Goal: Book appointment/travel/reservation

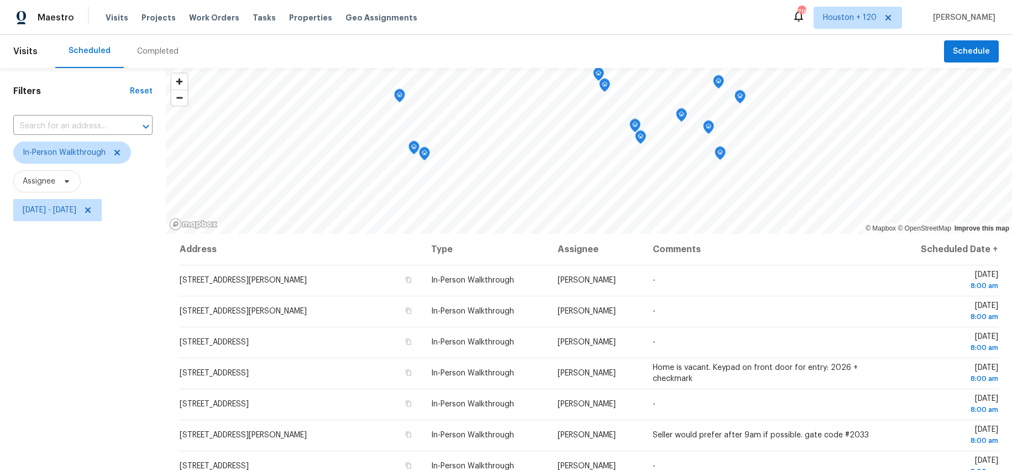
scroll to position [303, 0]
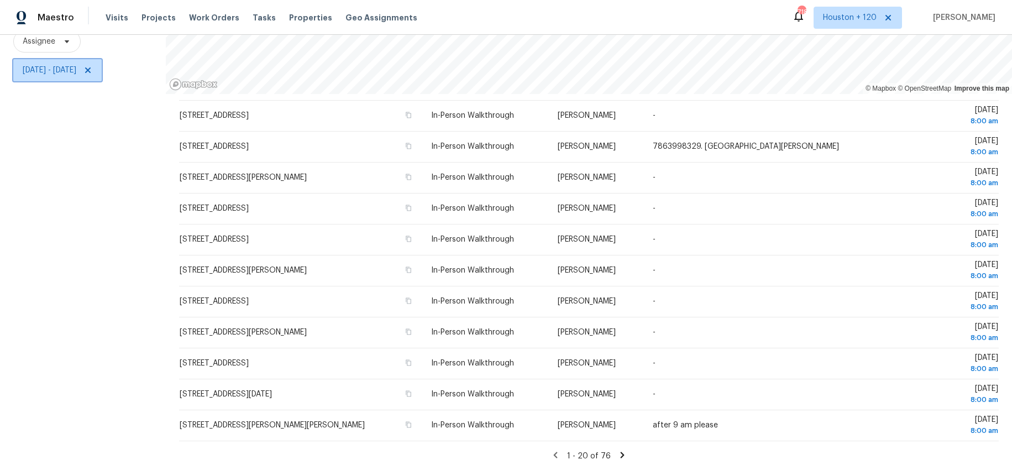
click at [69, 79] on span "[DATE] - [DATE]" at bounding box center [57, 70] width 88 height 22
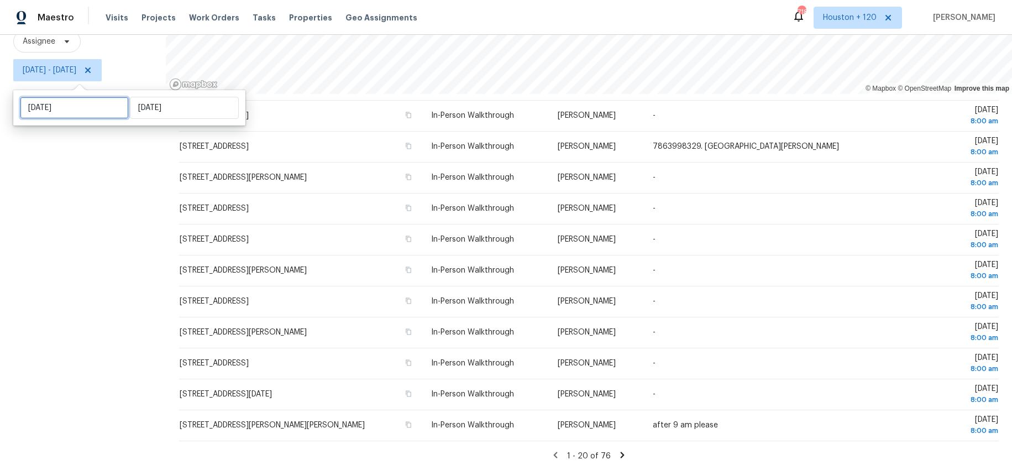
click at [77, 106] on input "[DATE]" at bounding box center [74, 108] width 109 height 22
select select "9"
select select "2025"
select select "10"
select select "2025"
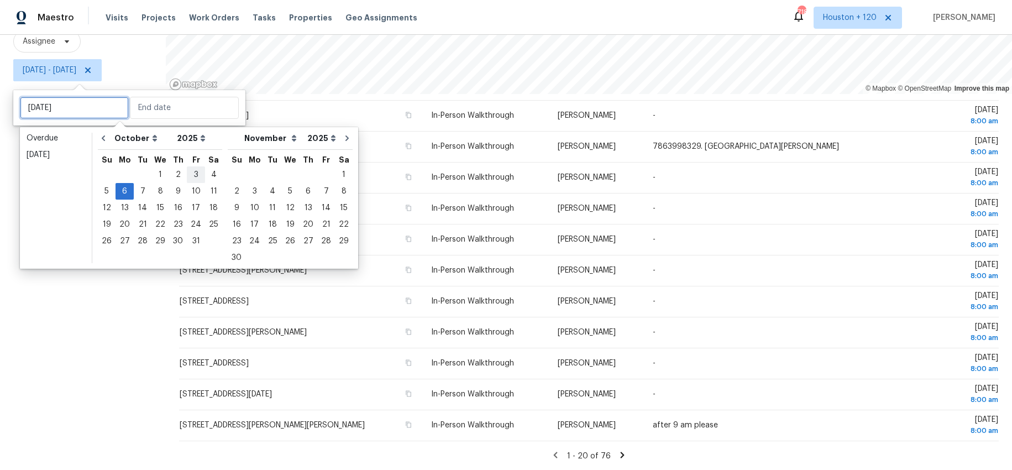
type input "Fri, Oct 03"
type input "[DATE]"
click at [207, 180] on div "4" at bounding box center [213, 174] width 17 height 15
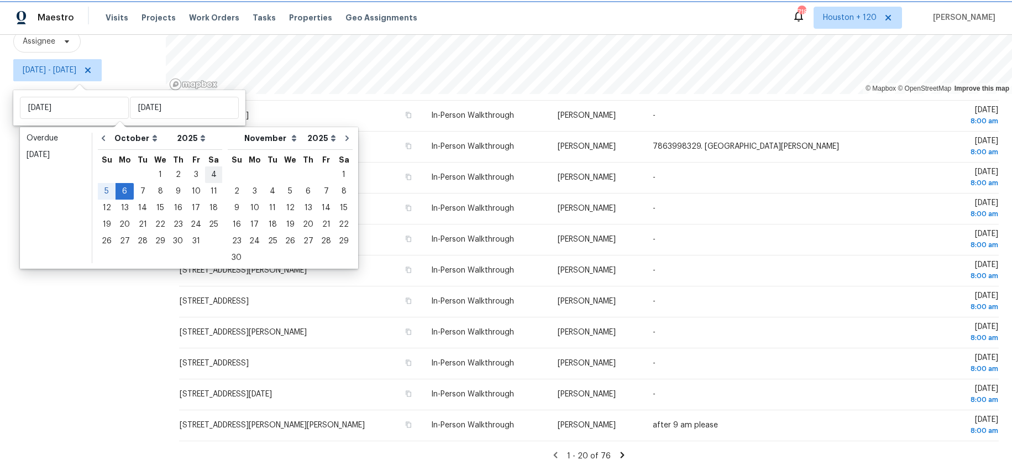
type input "[DATE]"
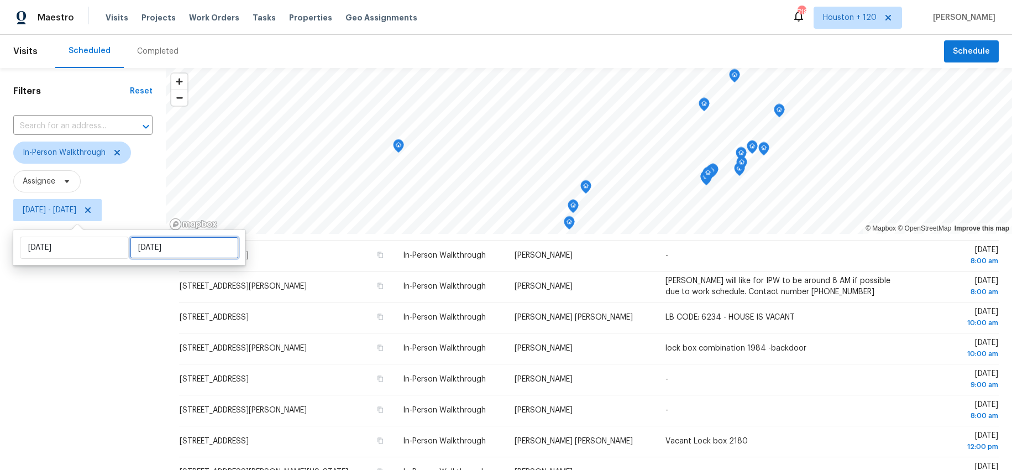
click at [165, 245] on input "[DATE]" at bounding box center [184, 248] width 109 height 22
select select "9"
select select "2025"
select select "10"
select select "2025"
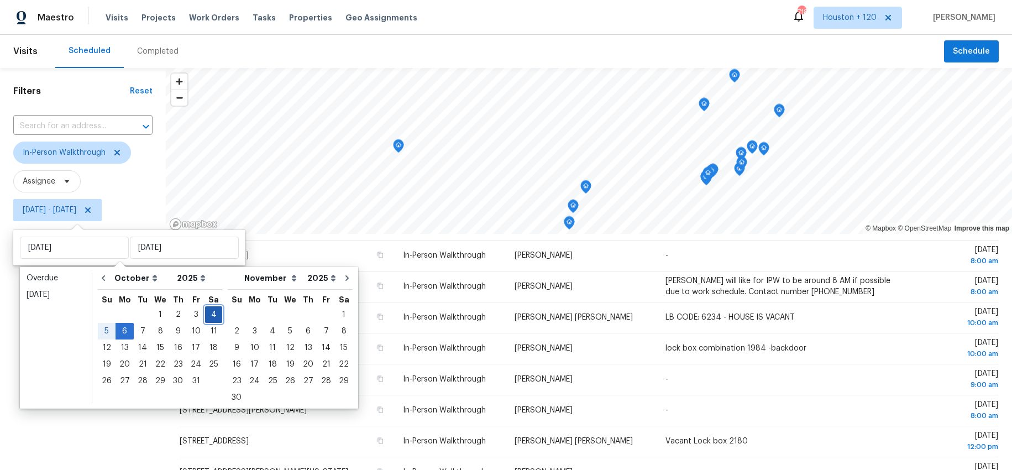
click at [208, 313] on div "4" at bounding box center [213, 314] width 17 height 15
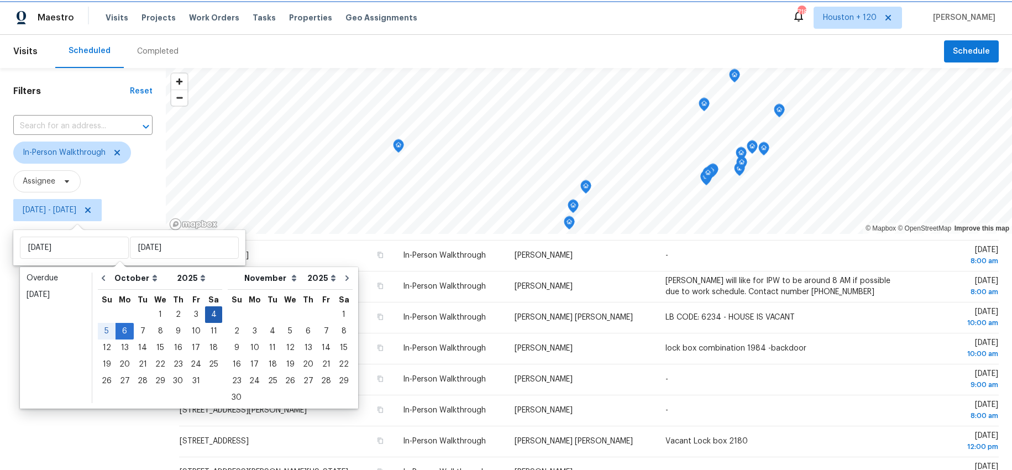
type input "[DATE]"
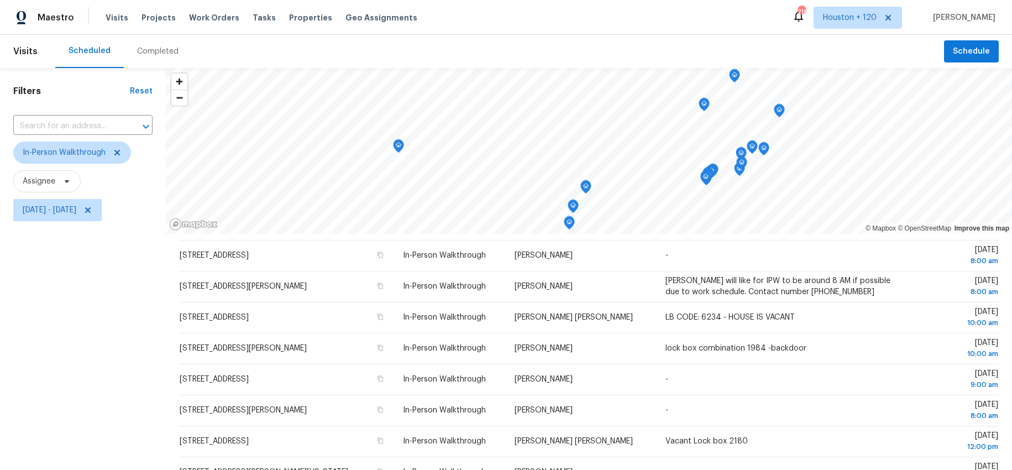
click at [119, 300] on div "Filters Reset ​ In-Person Walkthrough Assignee Sat, Oct 04 - Sat, Oct 04" at bounding box center [83, 339] width 166 height 542
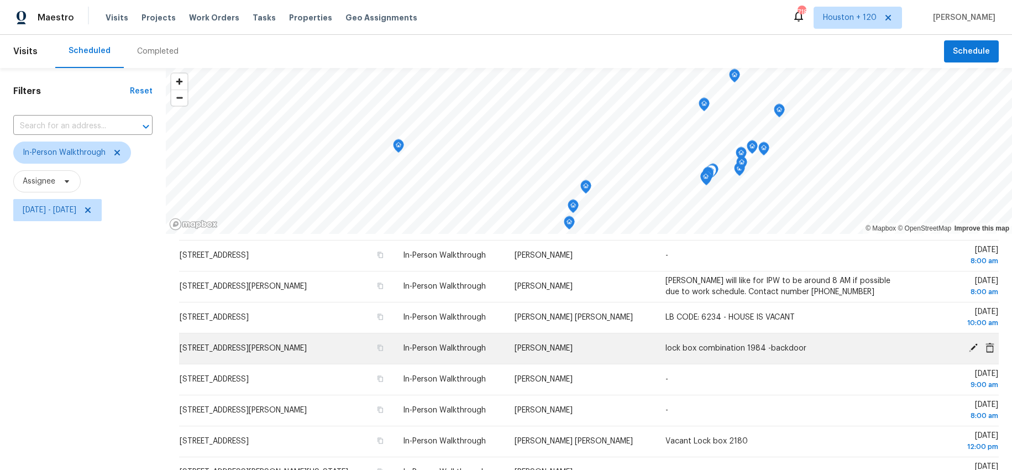
scroll to position [140, 0]
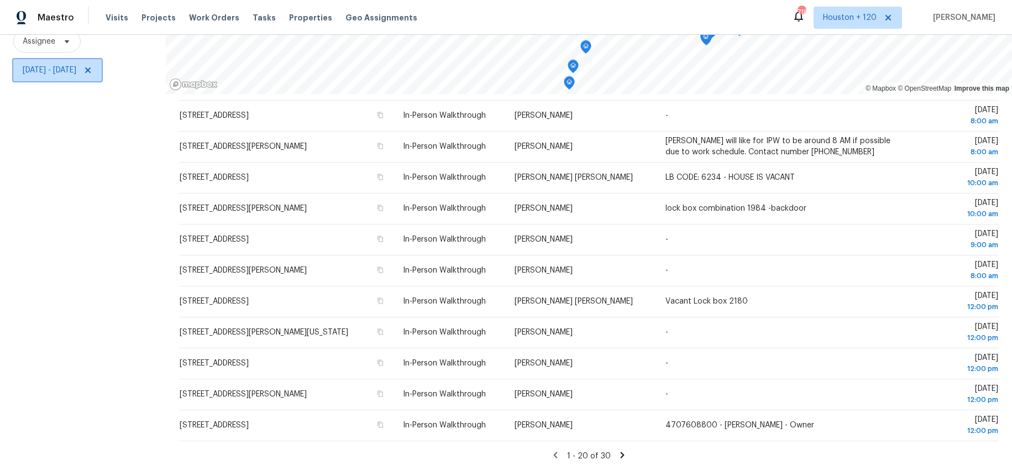
click at [76, 70] on span "[DATE] - [DATE]" at bounding box center [50, 70] width 54 height 11
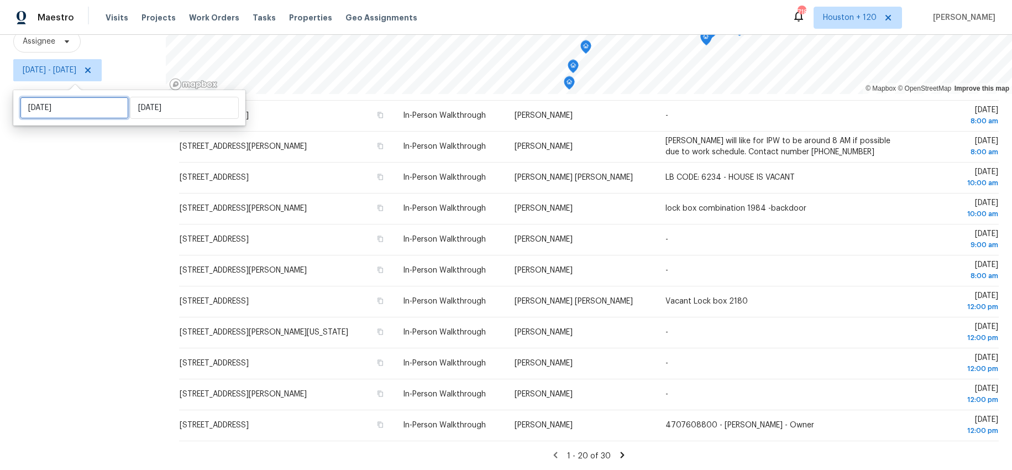
click at [77, 111] on input "[DATE]" at bounding box center [74, 108] width 109 height 22
select select "9"
select select "2025"
select select "10"
select select "2025"
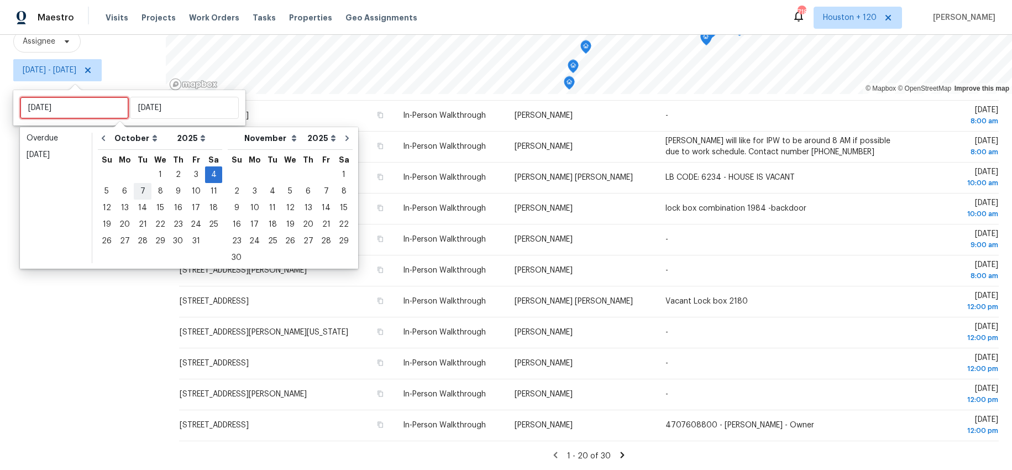
type input "[DATE]"
click at [121, 193] on div "6" at bounding box center [125, 190] width 18 height 15
type input "[DATE]"
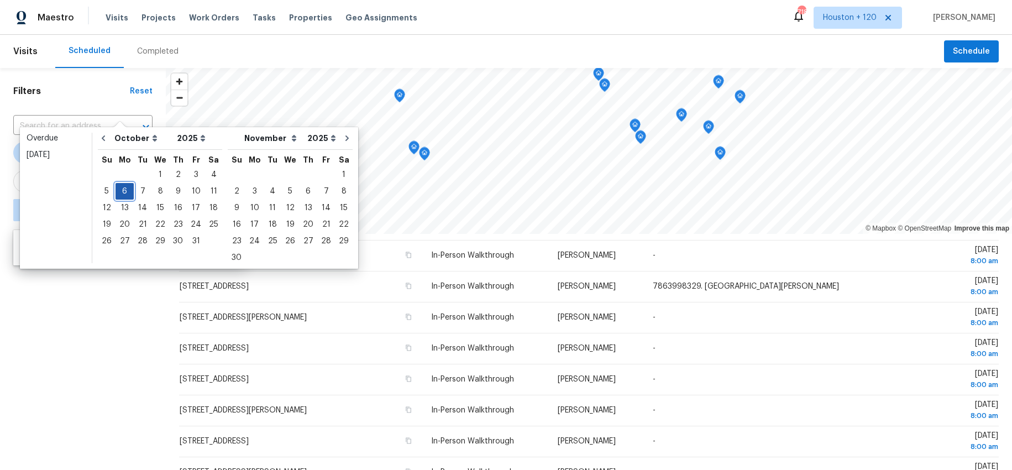
click at [123, 187] on div "6" at bounding box center [125, 190] width 18 height 15
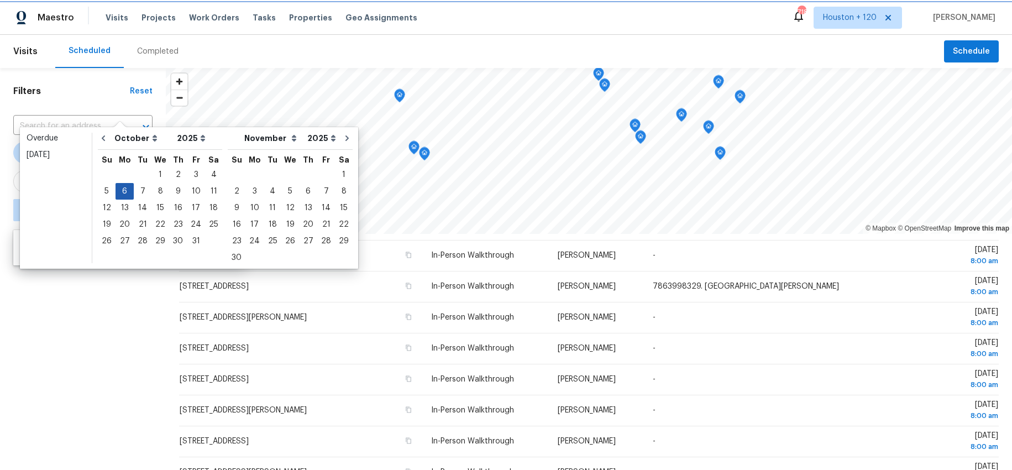
type input "[DATE]"
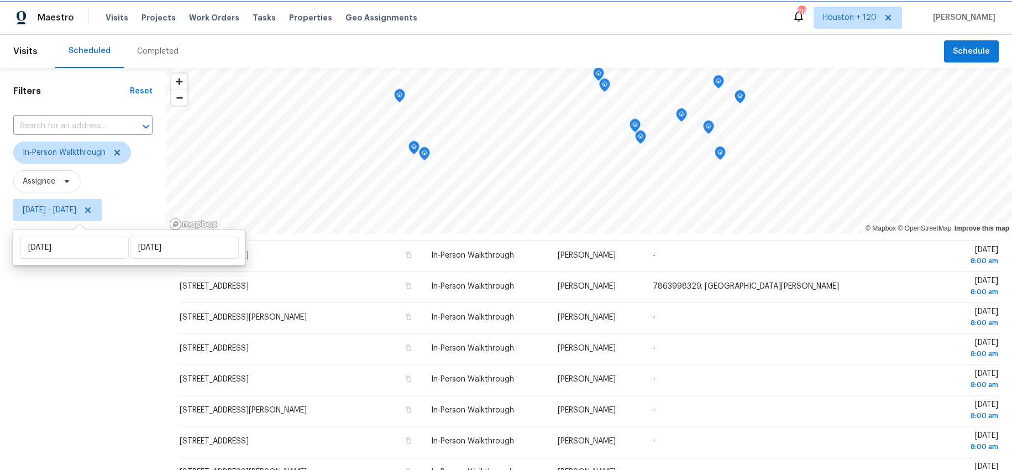
scroll to position [140, 0]
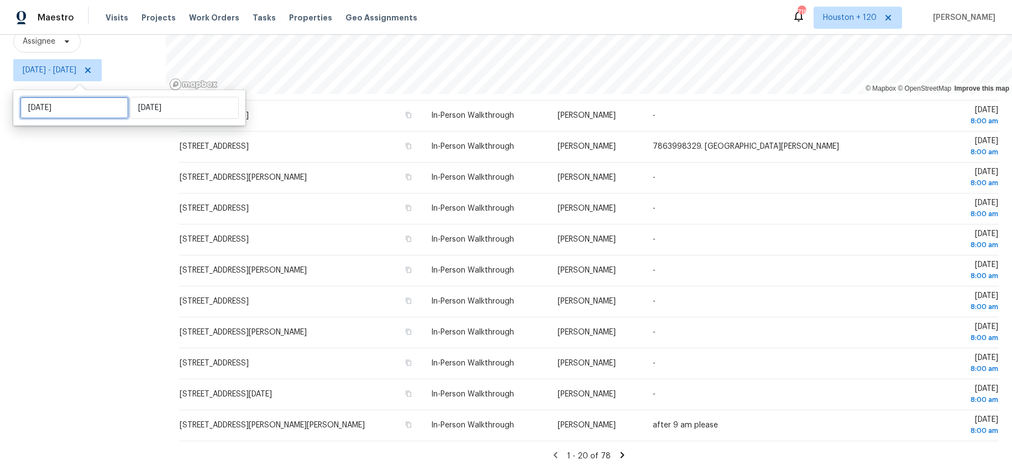
select select "9"
select select "2025"
select select "10"
select select "2025"
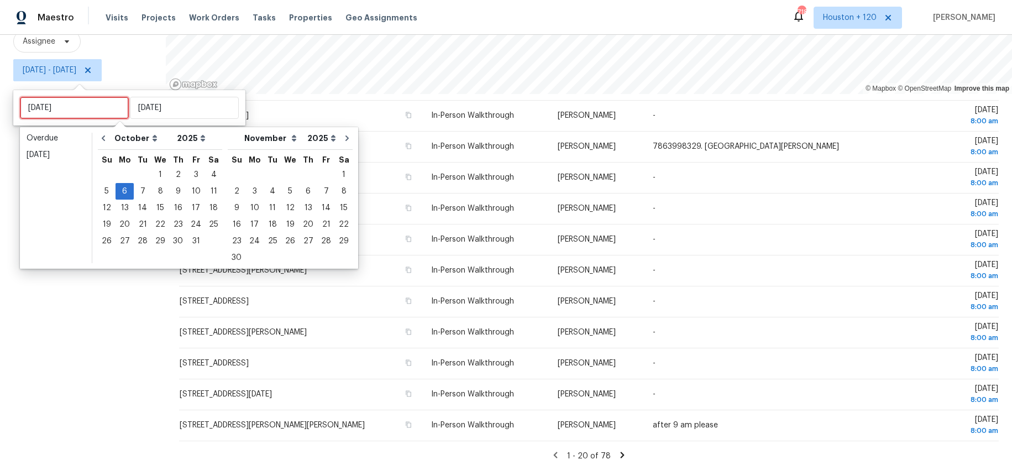
click at [77, 108] on input "[DATE]" at bounding box center [74, 108] width 109 height 22
type input "Sat, Oct 18"
type input "[DATE]"
type input "Fri, Oct 31"
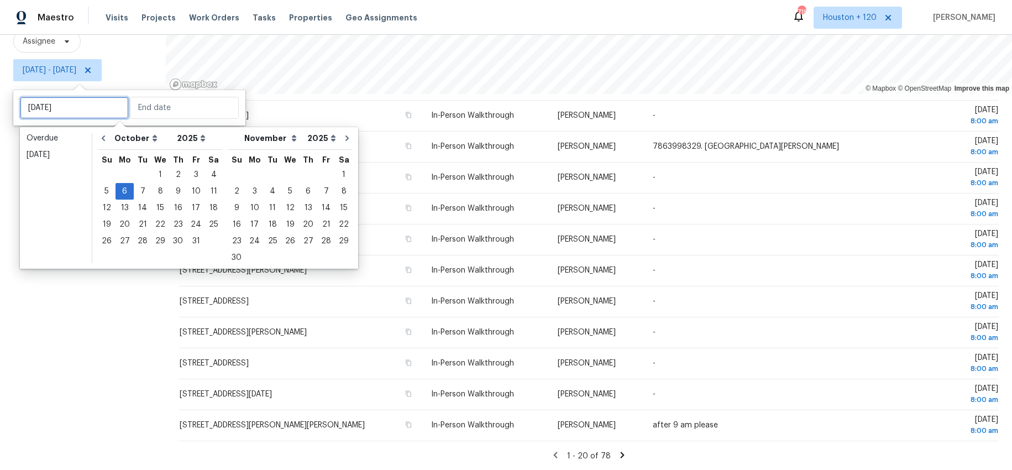
type input "[DATE]"
type input "Fri, Oct 31"
click at [143, 188] on div "7" at bounding box center [143, 190] width 18 height 15
type input "[DATE]"
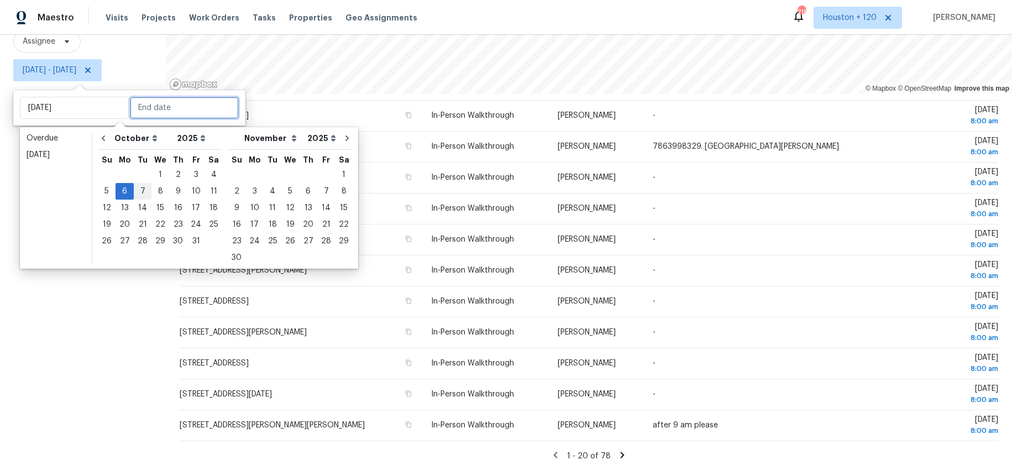
type input "[DATE]"
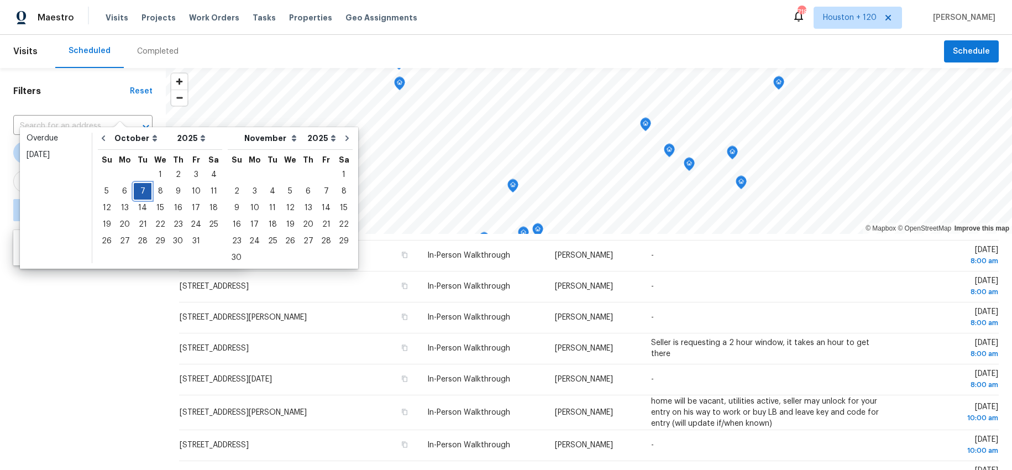
click at [143, 188] on div "7" at bounding box center [143, 190] width 18 height 15
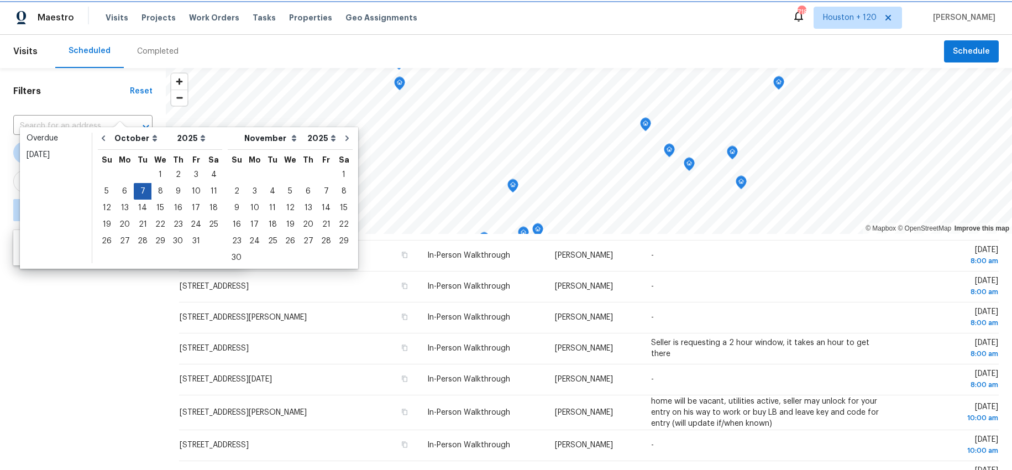
type input "[DATE]"
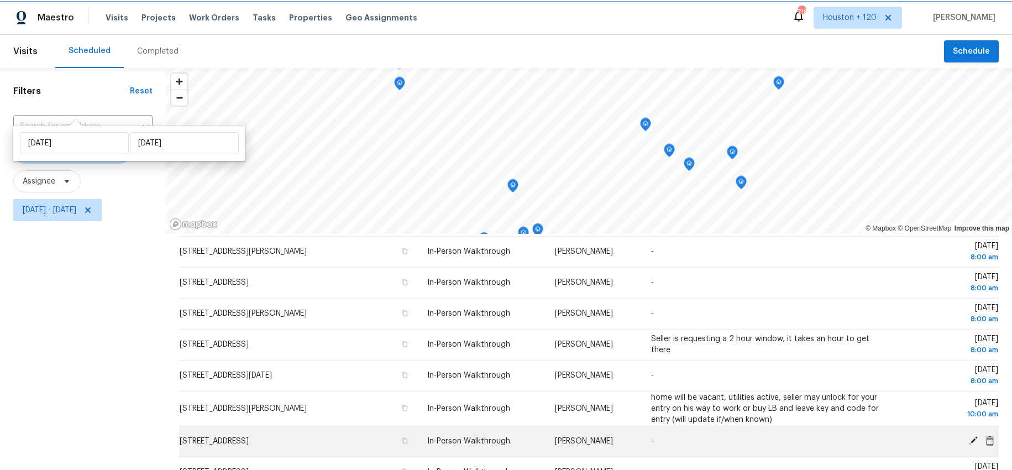
scroll to position [140, 0]
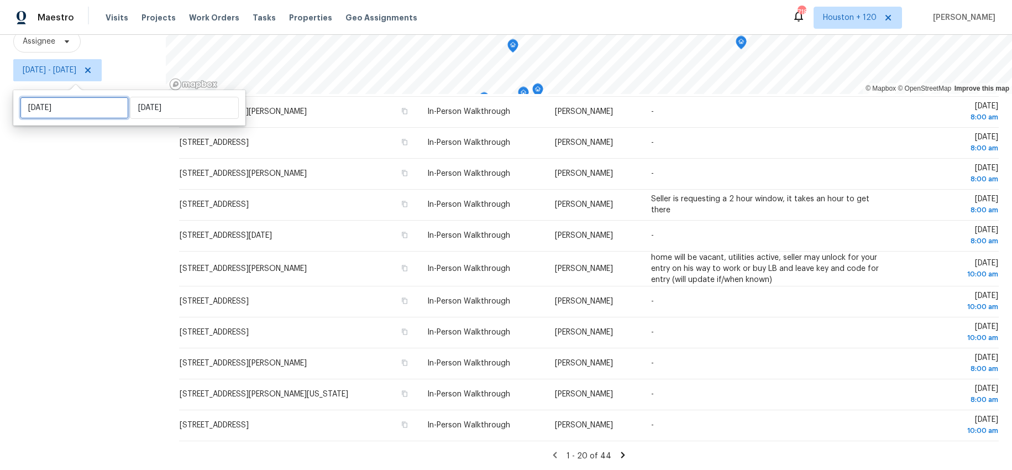
click at [69, 102] on input "[DATE]" at bounding box center [74, 108] width 109 height 22
select select "9"
select select "2025"
select select "10"
select select "2025"
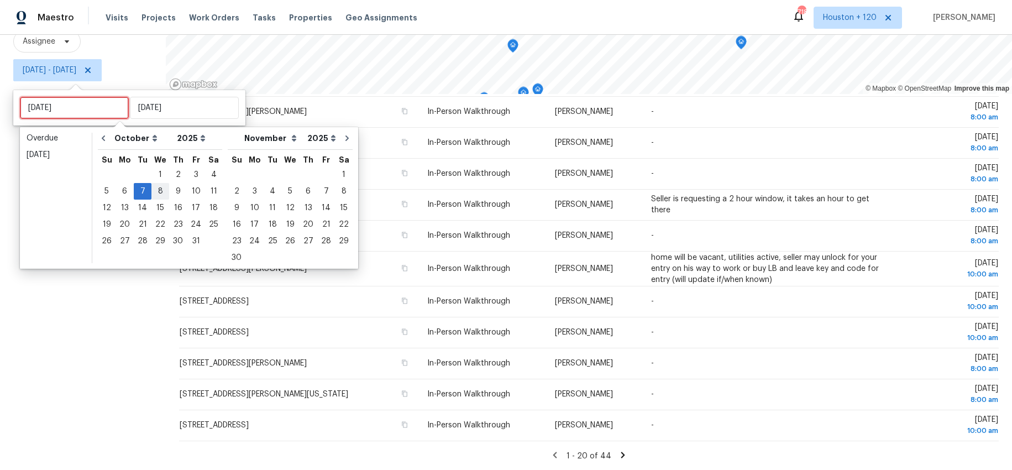
type input "[DATE]"
click at [157, 191] on div "8" at bounding box center [160, 190] width 18 height 15
type input "[DATE]"
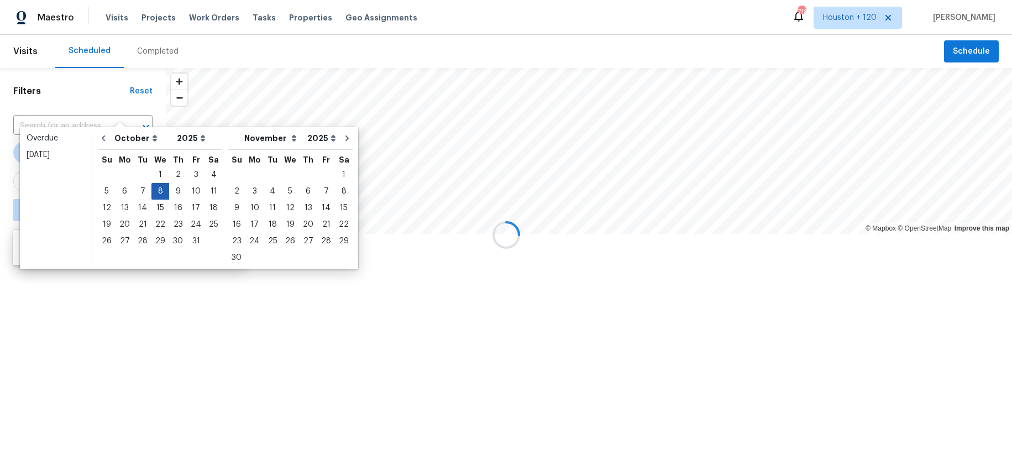
scroll to position [303, 0]
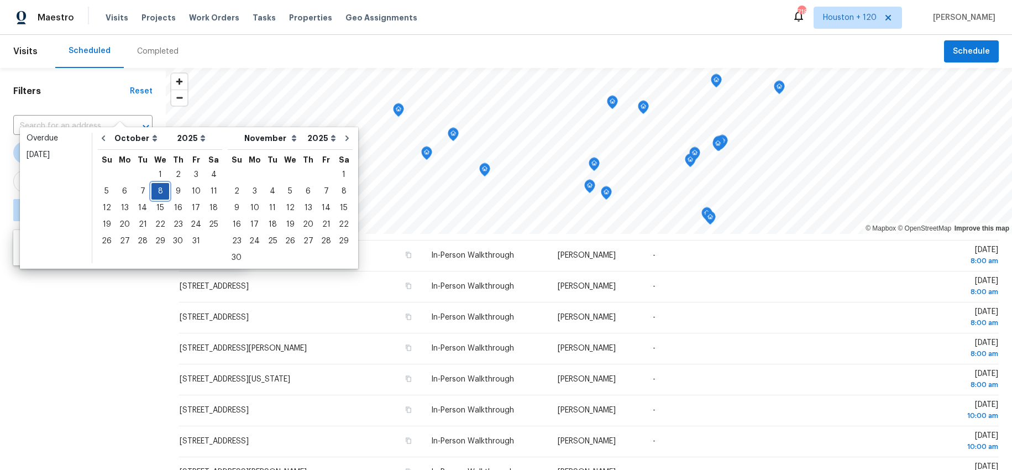
click at [160, 191] on div "8" at bounding box center [160, 190] width 18 height 15
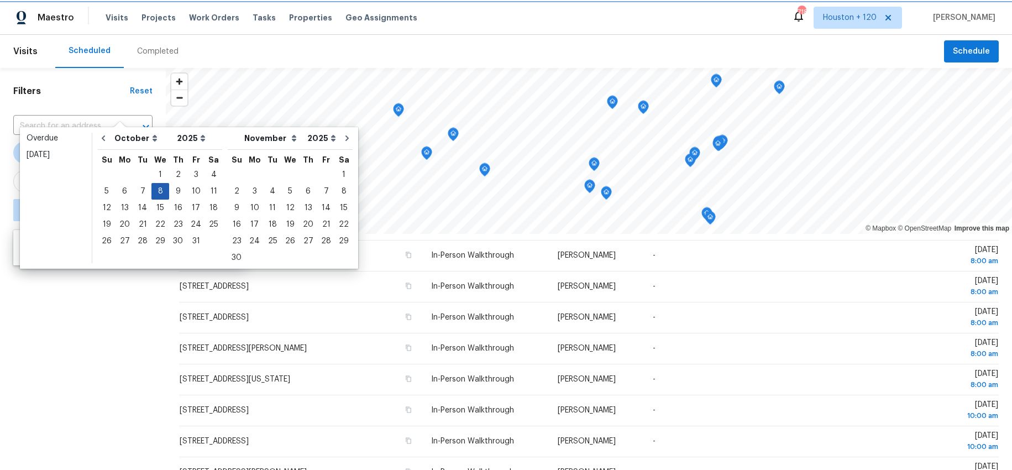
type input "[DATE]"
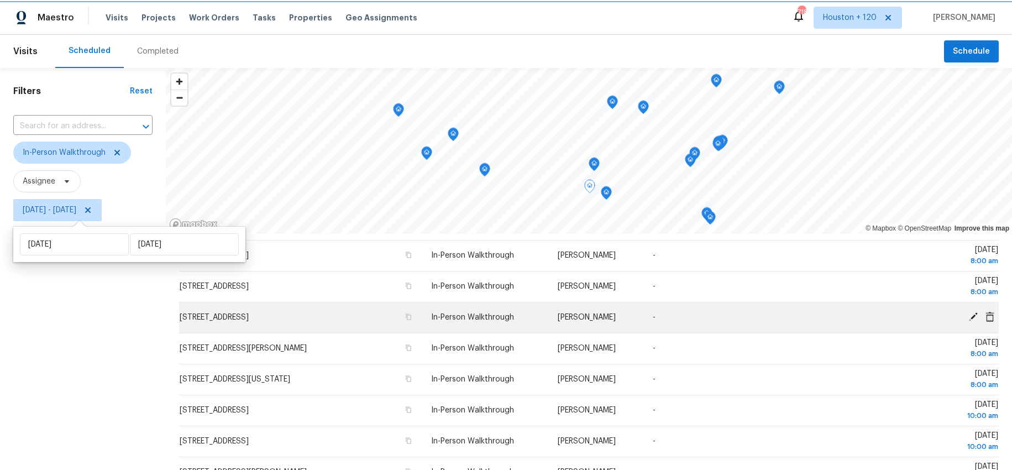
scroll to position [140, 0]
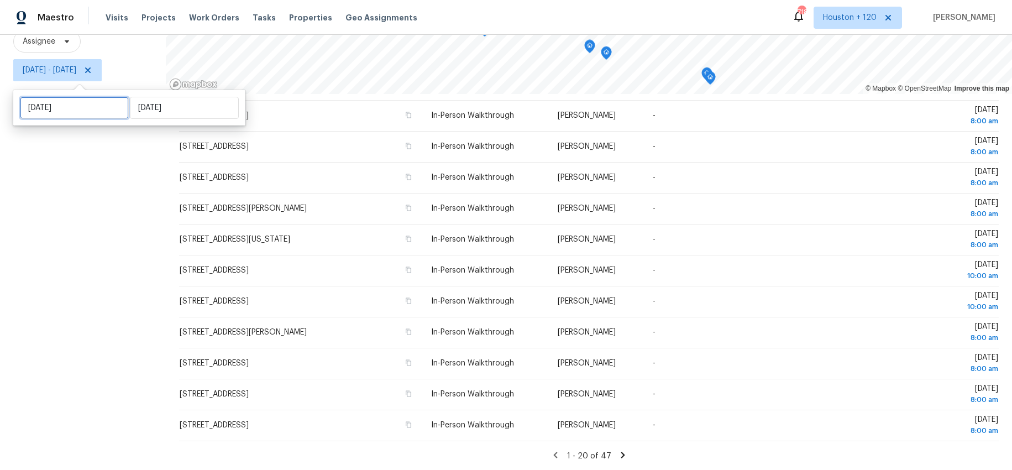
click at [59, 108] on input "[DATE]" at bounding box center [74, 108] width 109 height 22
select select "9"
select select "2025"
select select "10"
select select "2025"
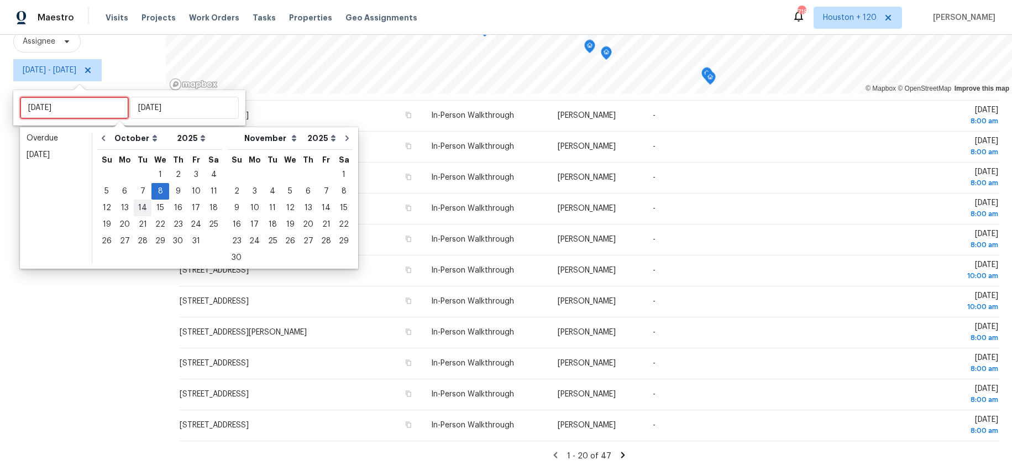
type input "Tue, Oct 14"
type input "[DATE]"
type input "Thu, Oct 09"
click at [172, 195] on div "9" at bounding box center [178, 190] width 18 height 15
type input "Thu, Oct 09"
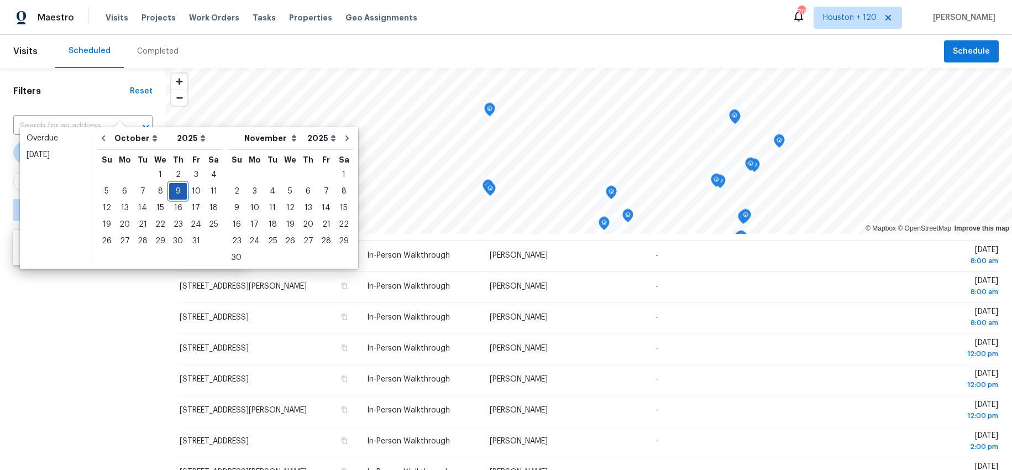
click at [175, 195] on div "9" at bounding box center [178, 190] width 18 height 15
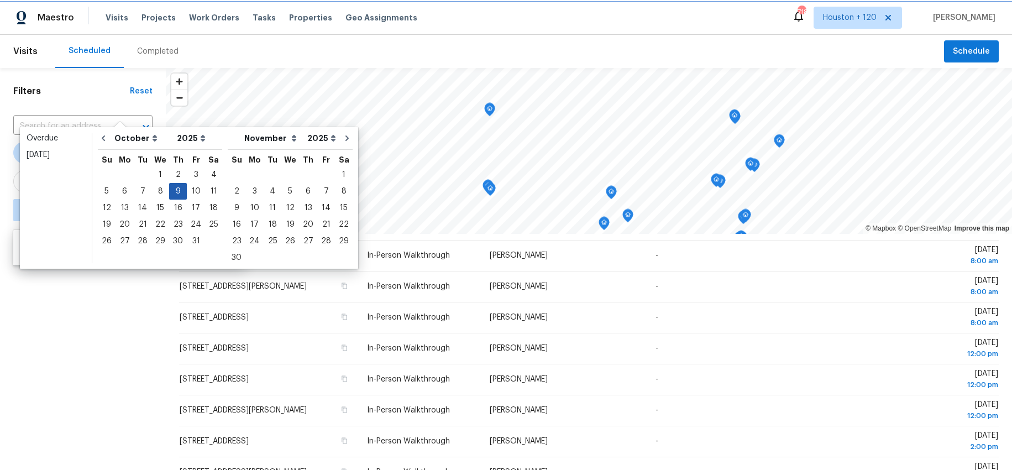
type input "Thu, Oct 09"
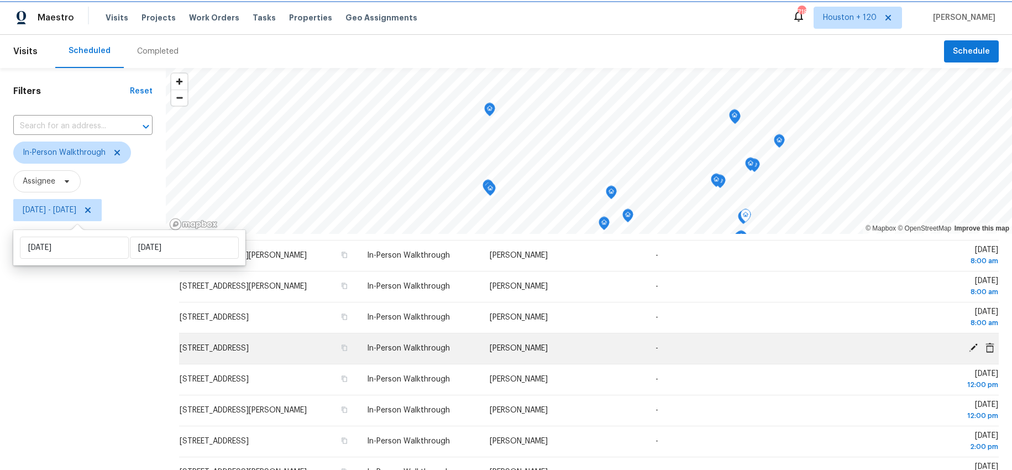
scroll to position [140, 0]
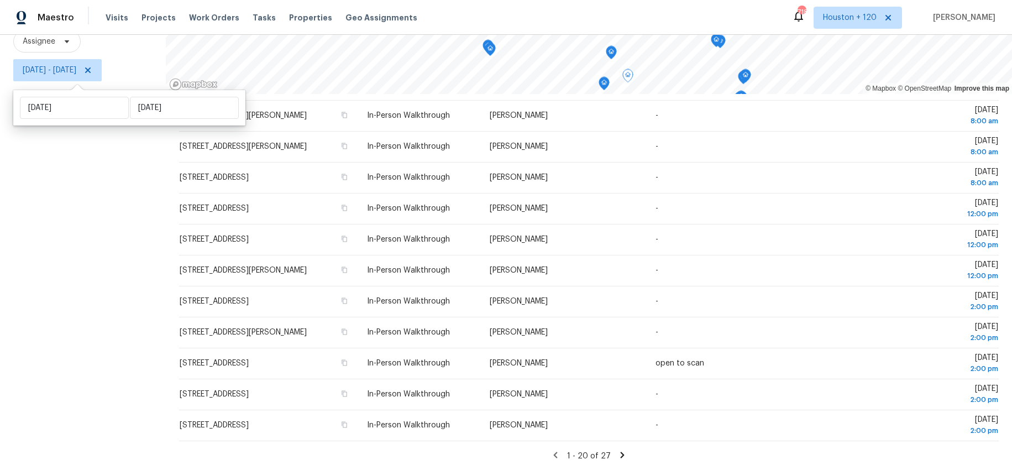
click at [157, 284] on div "Filters Reset ​ In-Person Walkthrough Assignee Thu, Oct 09 - Thu, Oct 09" at bounding box center [83, 199] width 166 height 542
click at [76, 70] on span "Thu, Oct 09 - Thu, Oct 09" at bounding box center [50, 70] width 54 height 11
click at [65, 108] on input "Thu, Oct 09" at bounding box center [74, 108] width 109 height 22
select select "9"
select select "2025"
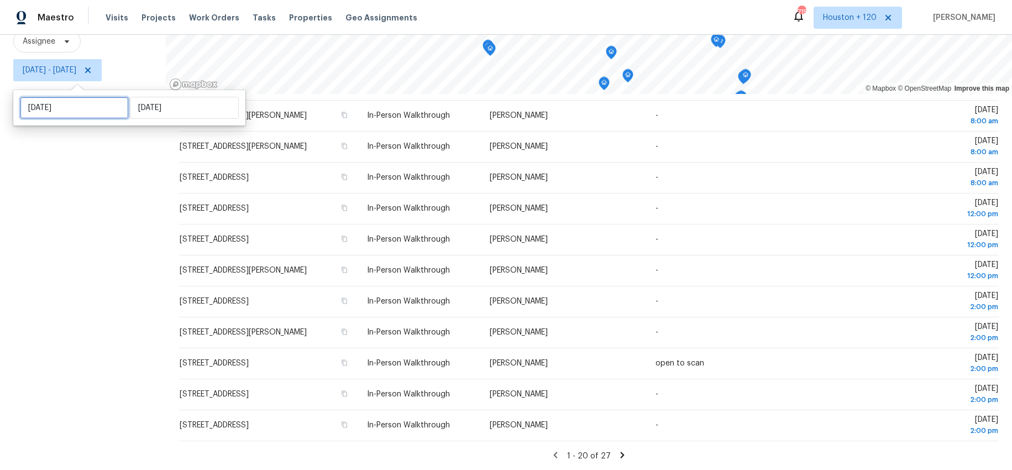
select select "10"
select select "2025"
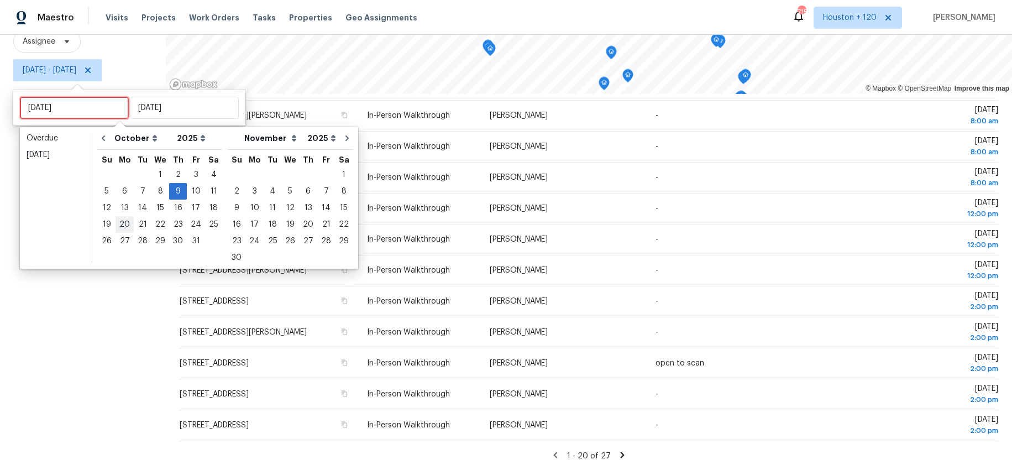
type input "Mon, Oct 13"
type input "[DATE]"
type input "Thu, Oct 09"
click at [208, 174] on div "4" at bounding box center [213, 174] width 17 height 15
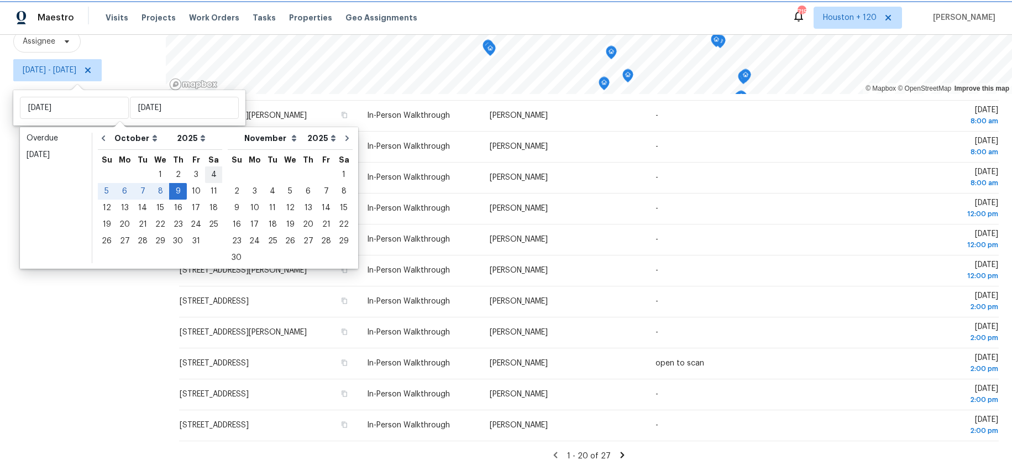
type input "[DATE]"
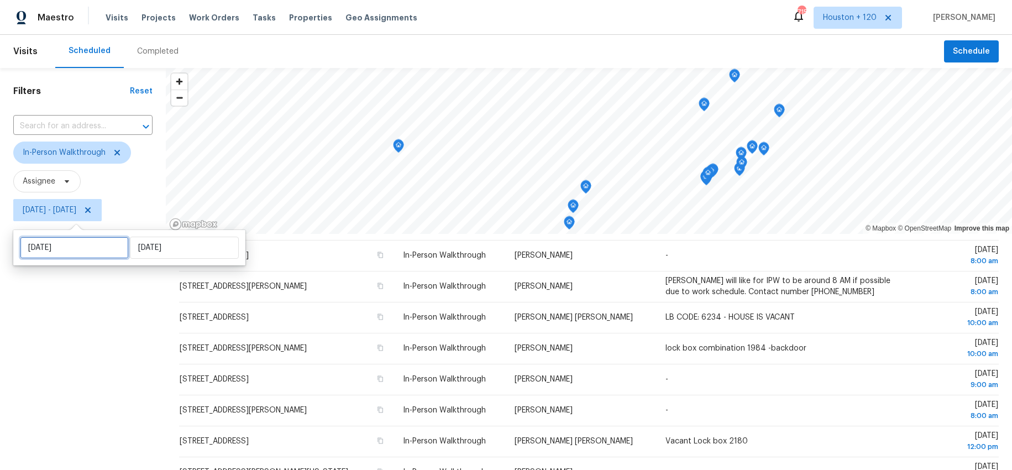
click at [80, 248] on input "[DATE]" at bounding box center [74, 248] width 109 height 22
select select "9"
select select "2025"
select select "10"
select select "2025"
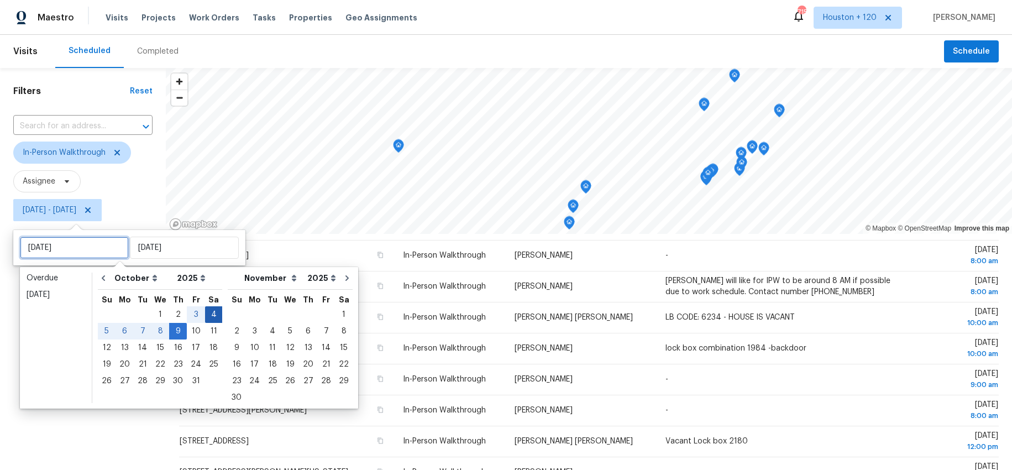
type input "Fri, Oct 03"
click at [211, 319] on div "4" at bounding box center [213, 314] width 17 height 15
type input "[DATE]"
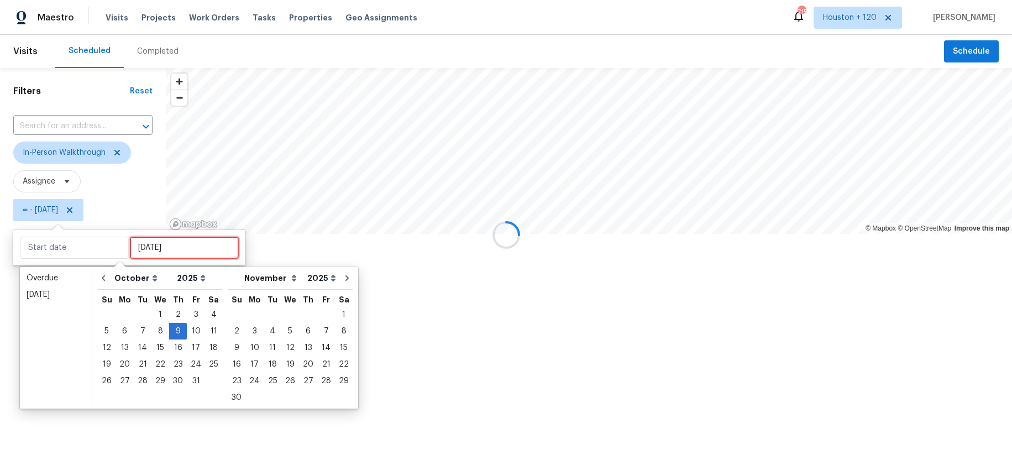
click at [175, 247] on input "Thu, Oct 09" at bounding box center [184, 248] width 109 height 22
click at [208, 312] on div "4" at bounding box center [213, 314] width 17 height 15
type input "[DATE]"
type input "Mon, Oct 27"
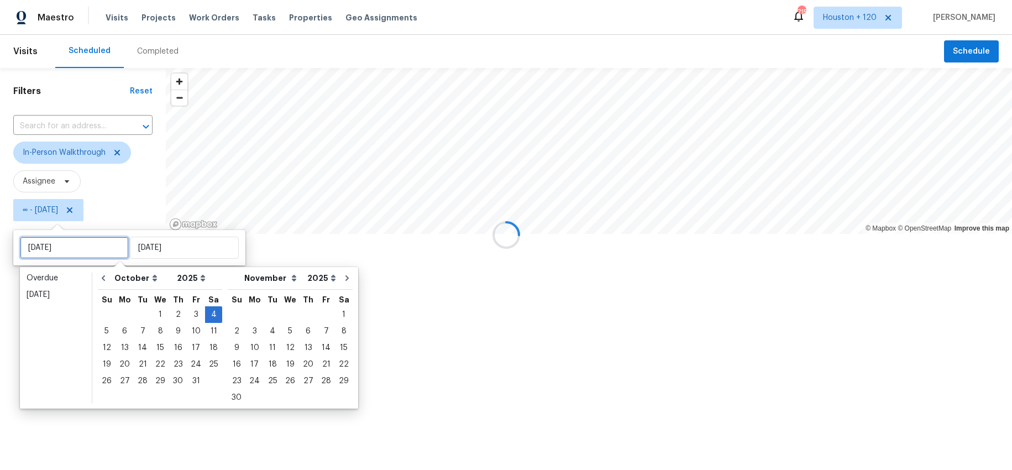
type input "[DATE]"
type input "Sun, Oct 26"
type input "[DATE]"
click at [70, 251] on input "text" at bounding box center [74, 248] width 109 height 22
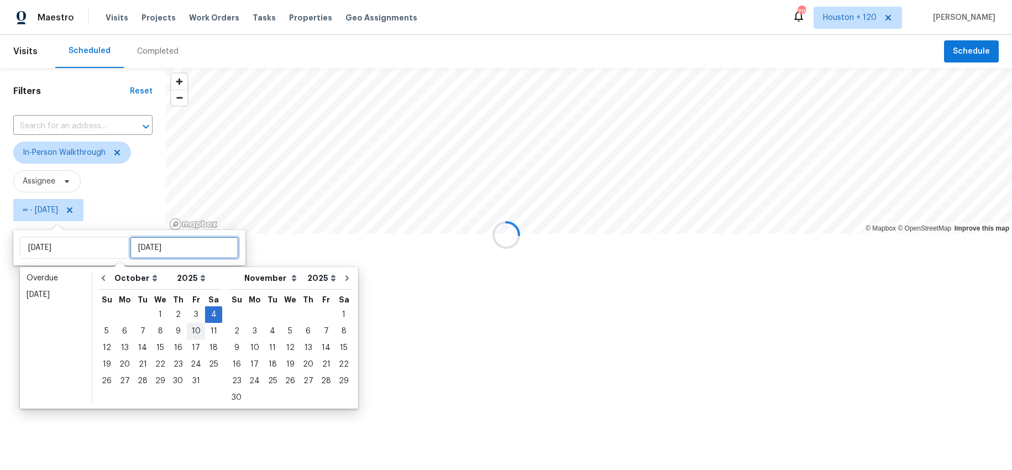
type input "[DATE]"
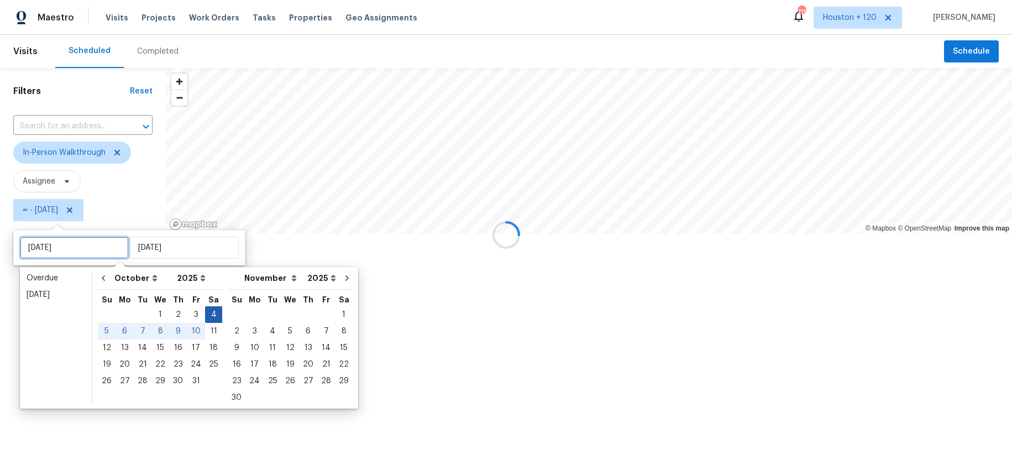
type input "[DATE]"
type input "Fri, Oct 03"
click at [77, 244] on input "text" at bounding box center [74, 248] width 109 height 22
click at [209, 313] on div "4" at bounding box center [213, 314] width 17 height 15
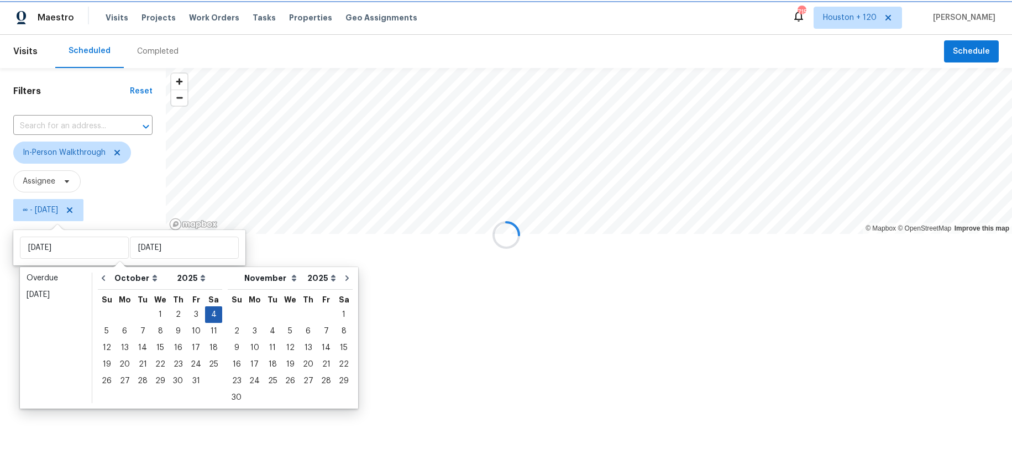
type input "[DATE]"
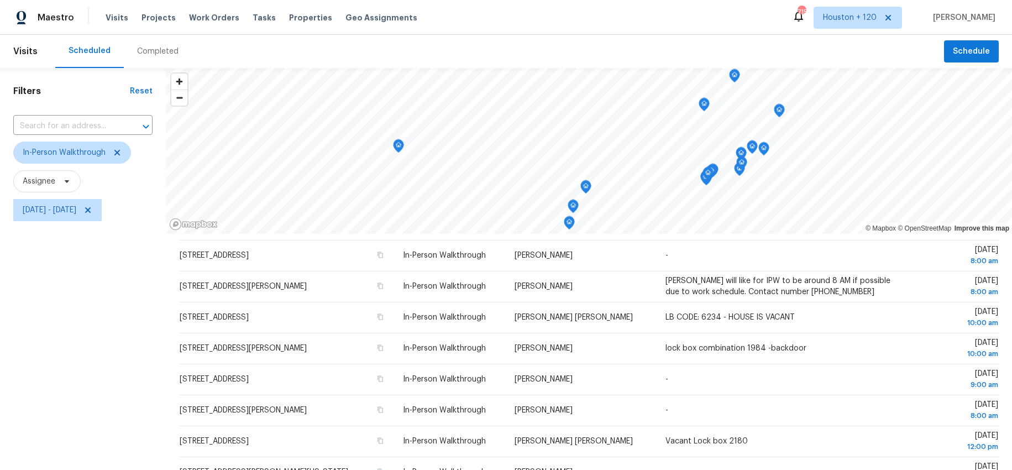
click at [85, 327] on div "Filters Reset ​ In-Person Walkthrough Assignee Sat, Oct 04 - Sat, Oct 04" at bounding box center [83, 339] width 166 height 542
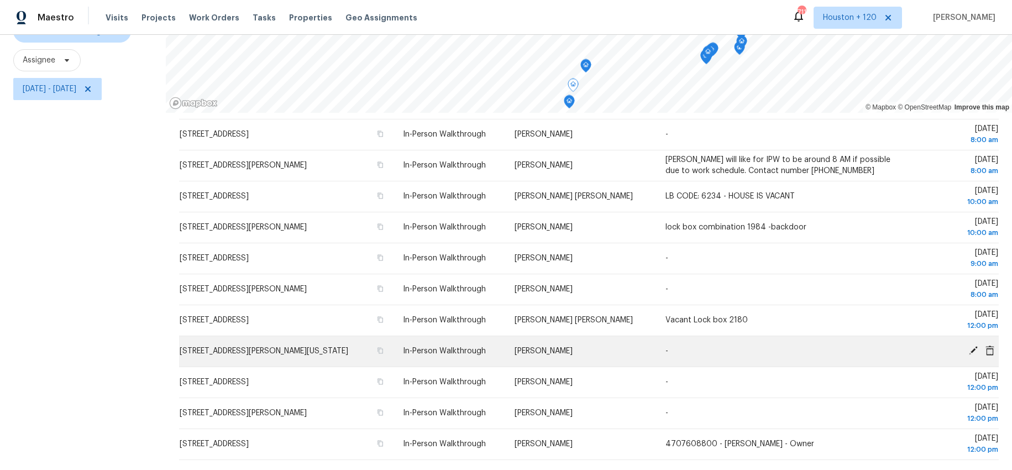
scroll to position [140, 0]
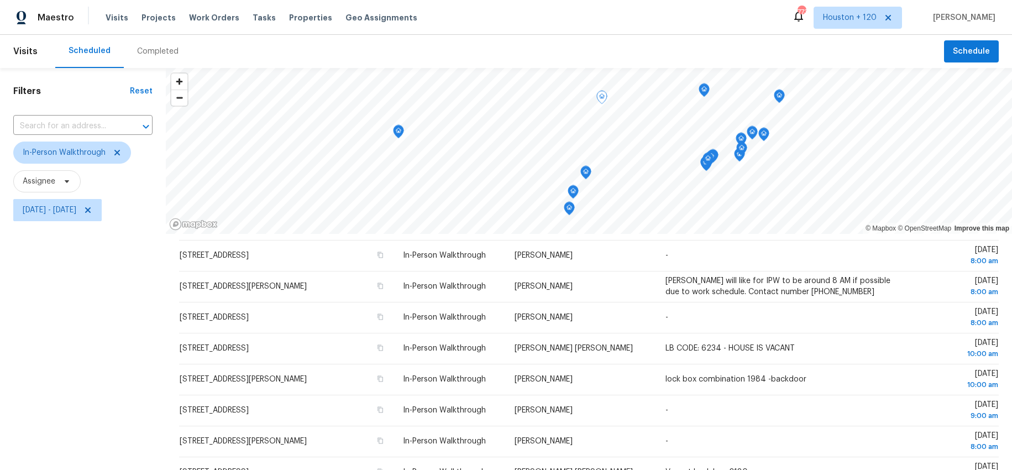
scroll to position [140, 0]
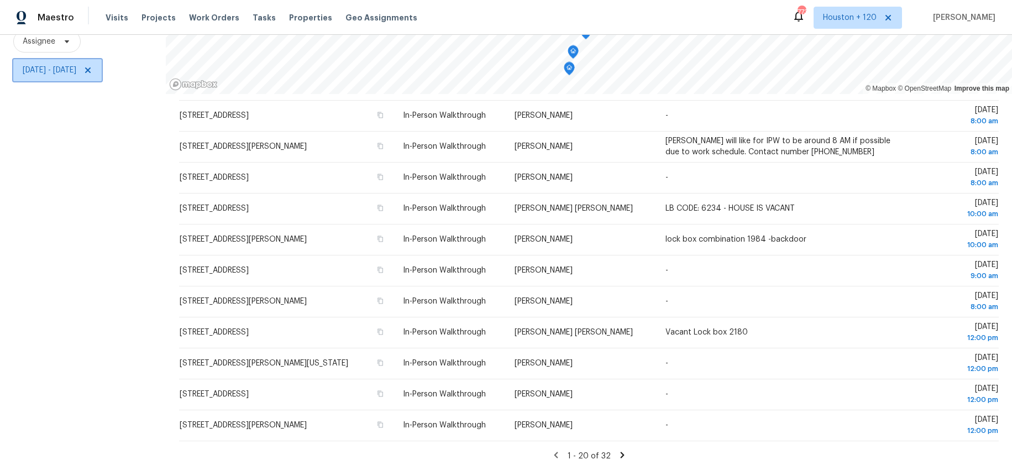
click at [76, 70] on span "[DATE] - [DATE]" at bounding box center [50, 70] width 54 height 11
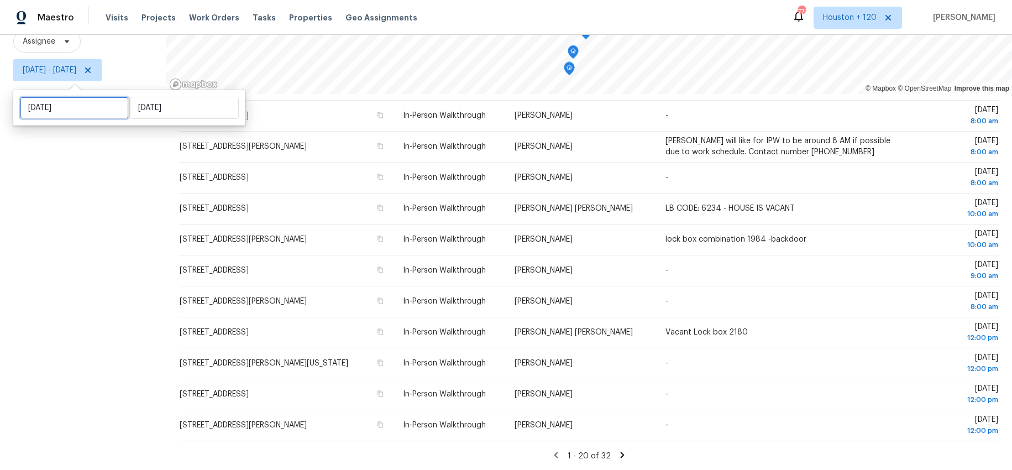
select select "9"
select select "2025"
select select "10"
select select "2025"
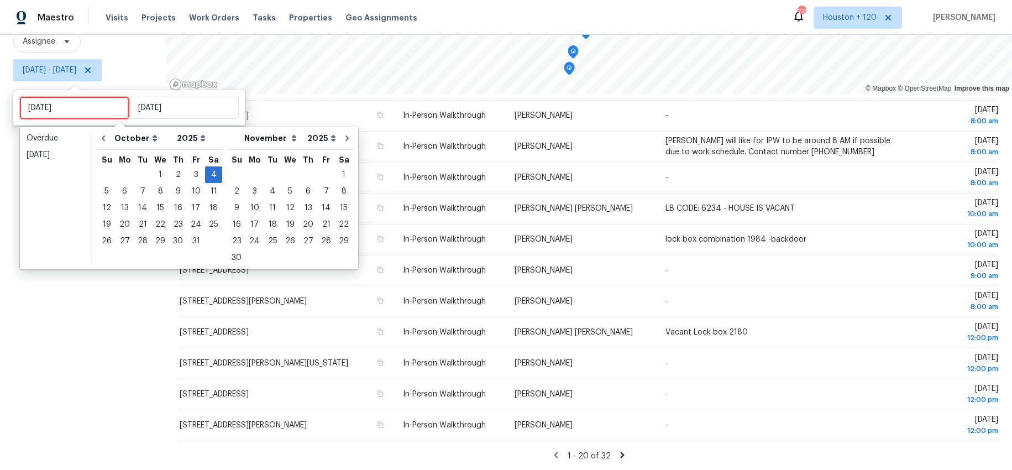
click at [79, 107] on input "[DATE]" at bounding box center [74, 108] width 109 height 22
type input "[DATE]"
click at [122, 190] on div "6" at bounding box center [125, 190] width 18 height 15
type input "[DATE]"
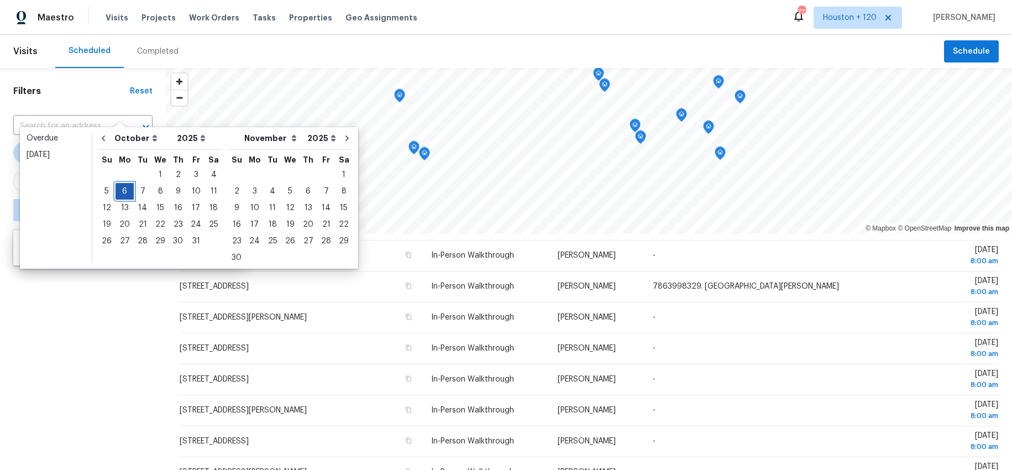
click at [122, 190] on div "6" at bounding box center [125, 190] width 18 height 15
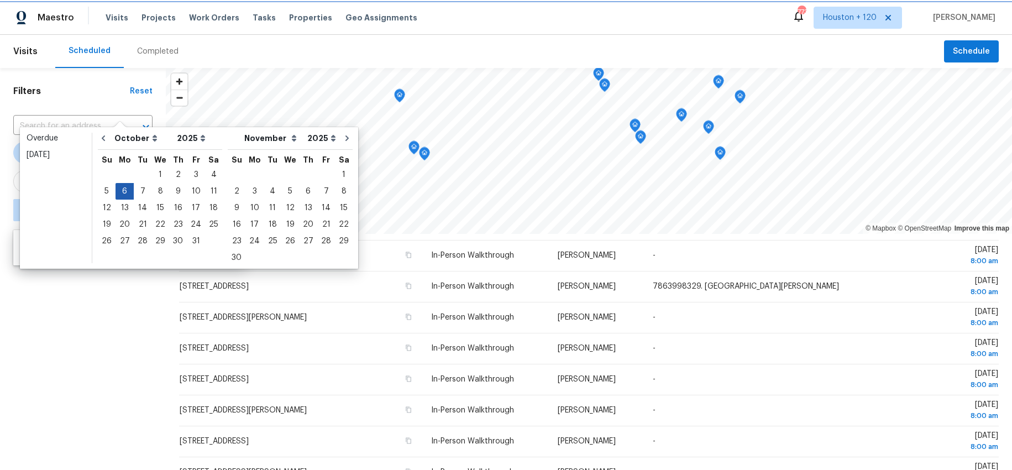
type input "[DATE]"
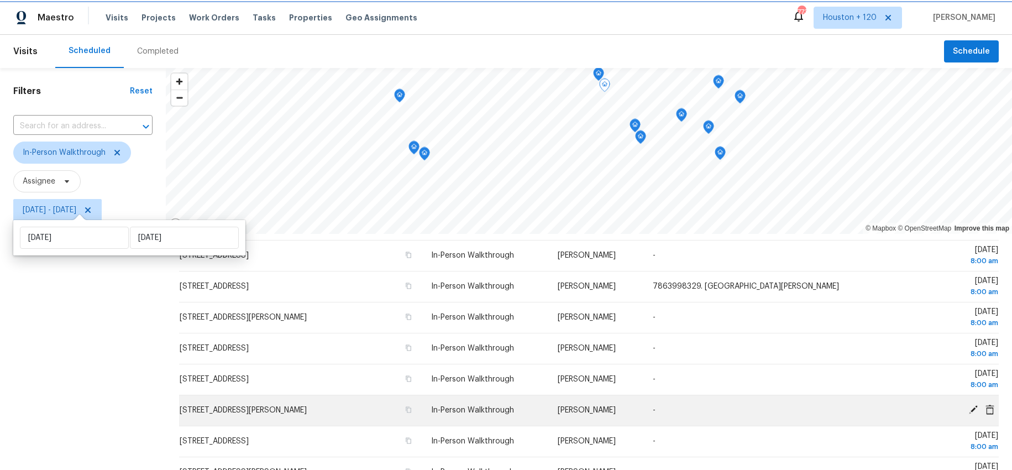
scroll to position [140, 0]
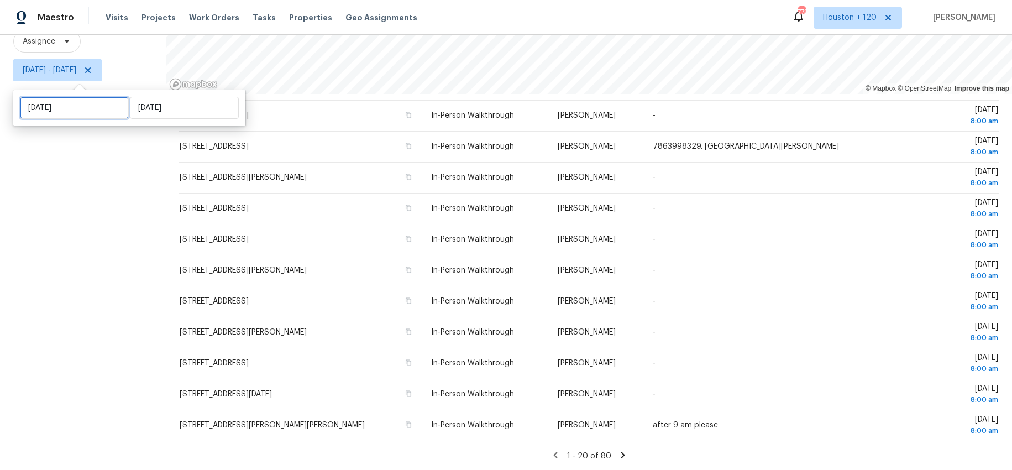
click at [80, 103] on input "[DATE]" at bounding box center [74, 108] width 109 height 22
select select "9"
select select "2025"
select select "10"
select select "2025"
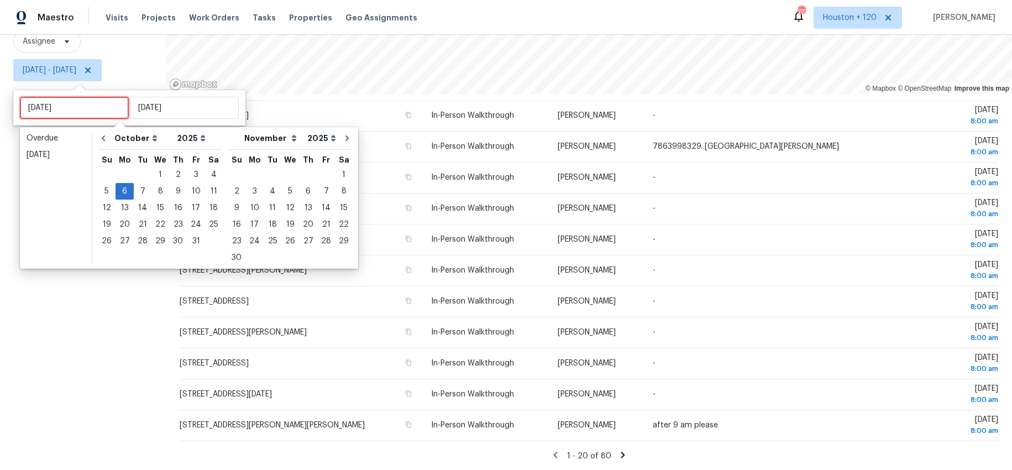
click at [80, 103] on input "[DATE]" at bounding box center [74, 108] width 109 height 22
type input "[DATE]"
click at [142, 190] on div "7" at bounding box center [143, 190] width 18 height 15
type input "[DATE]"
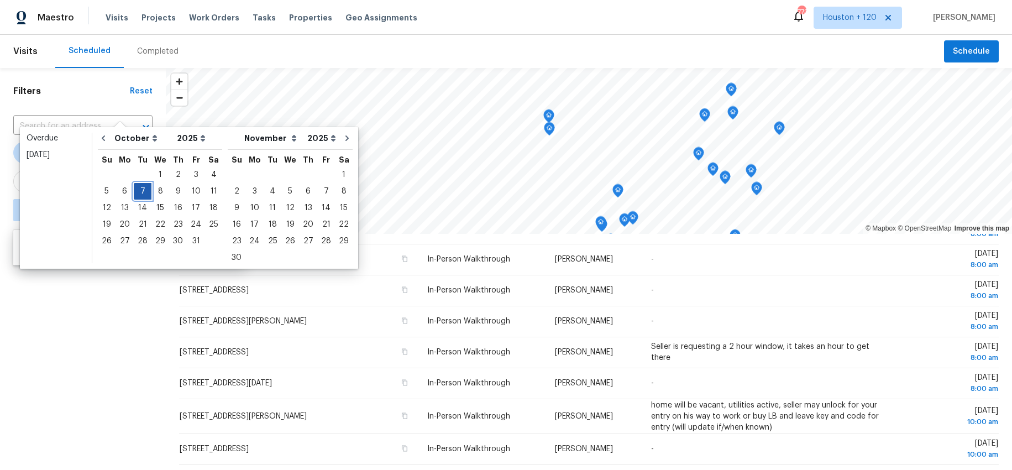
click at [142, 190] on div "7" at bounding box center [143, 190] width 18 height 15
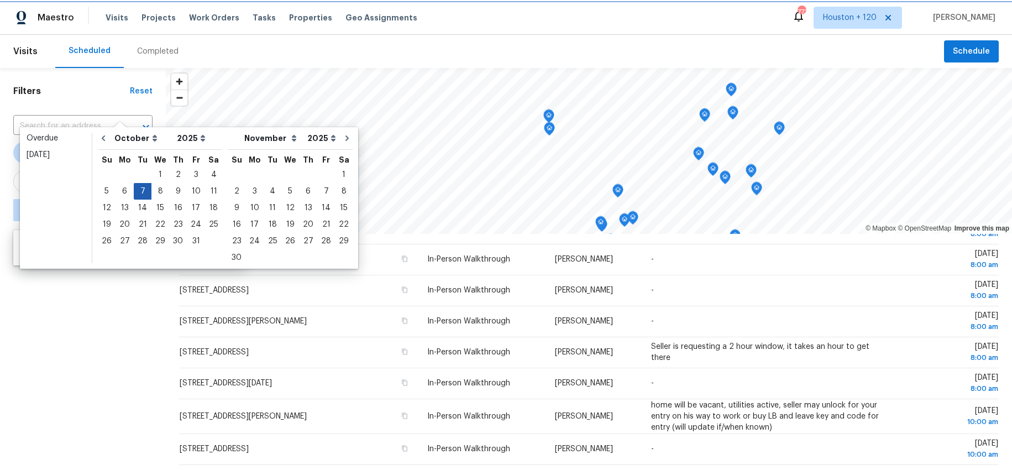
type input "[DATE]"
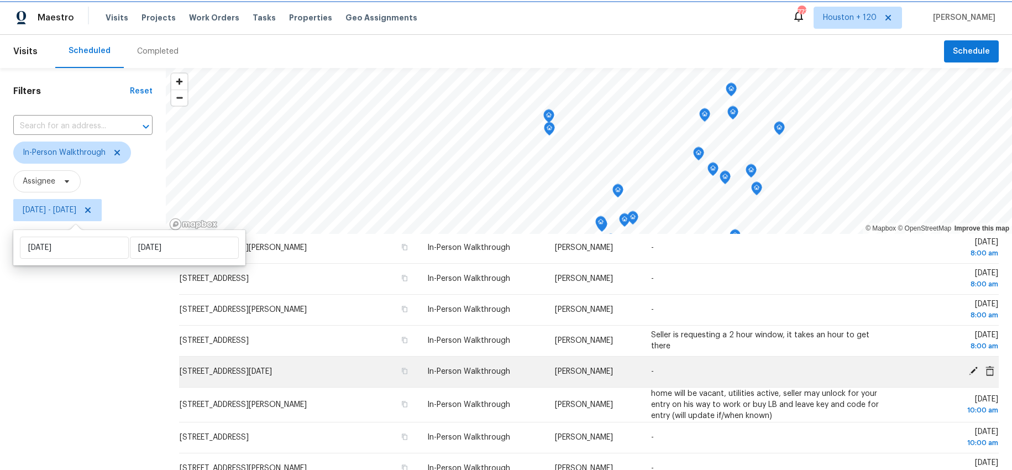
scroll to position [140, 0]
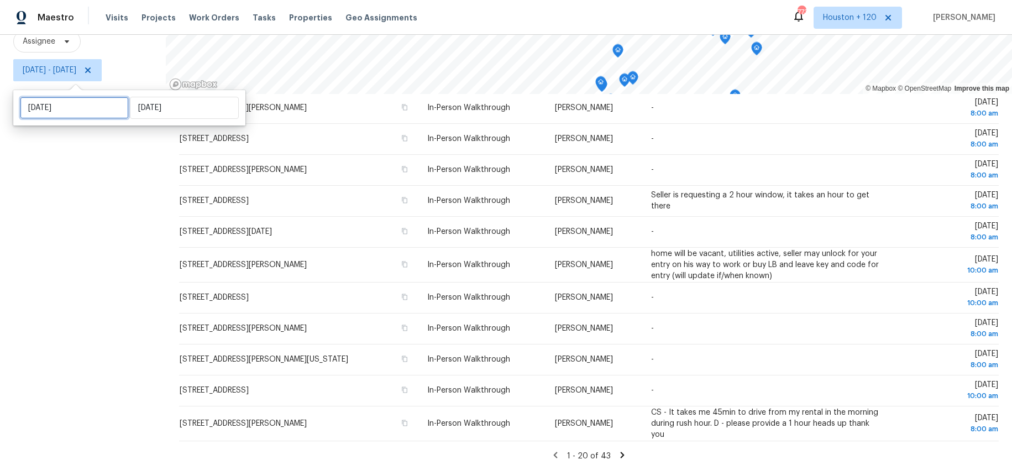
select select "9"
select select "2025"
select select "10"
select select "2025"
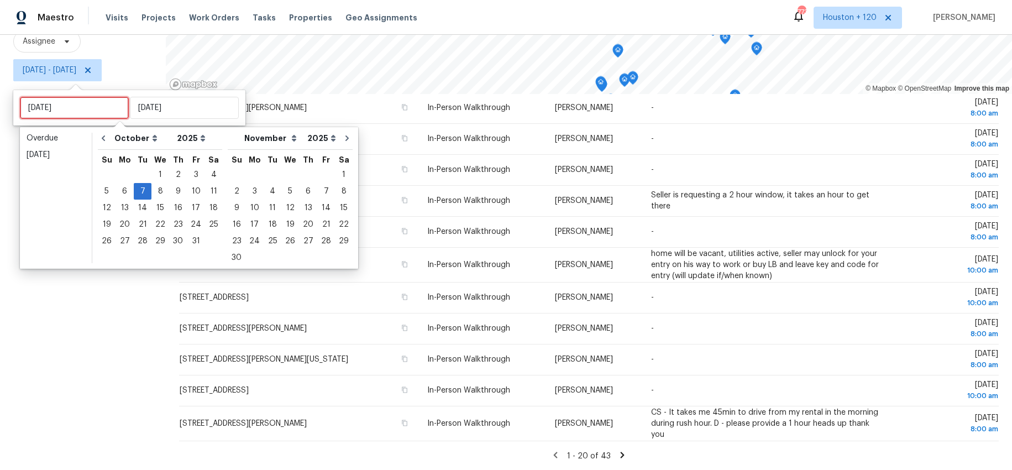
click at [67, 108] on input "[DATE]" at bounding box center [74, 108] width 109 height 22
click at [153, 191] on div "8" at bounding box center [160, 190] width 18 height 15
type input "[DATE]"
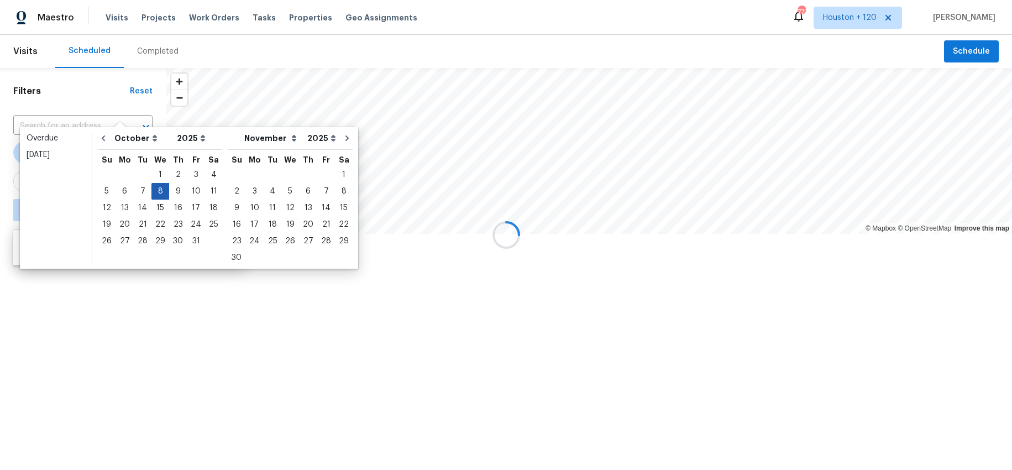
scroll to position [303, 0]
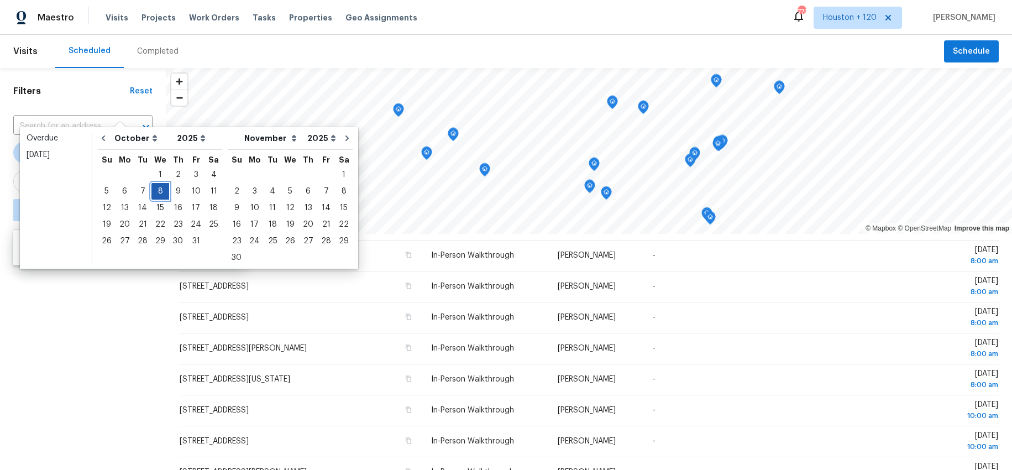
click at [153, 191] on div "8" at bounding box center [160, 190] width 18 height 15
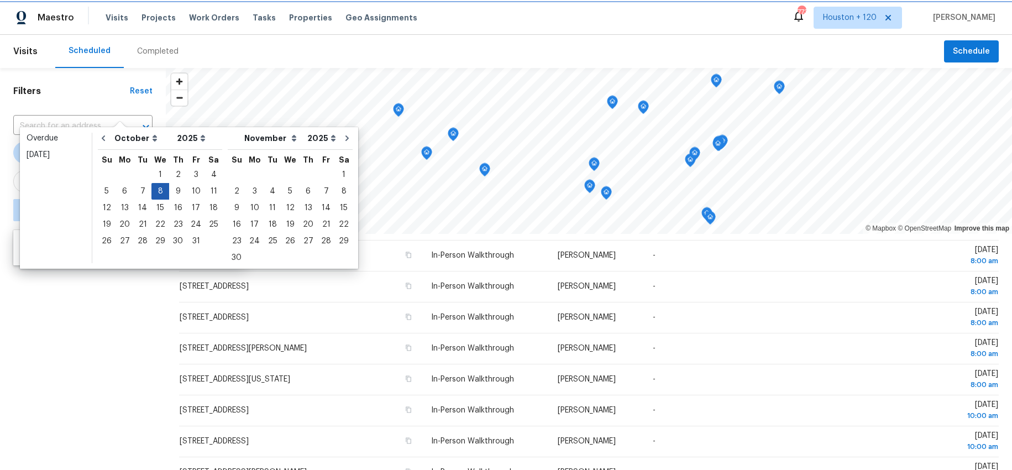
type input "[DATE]"
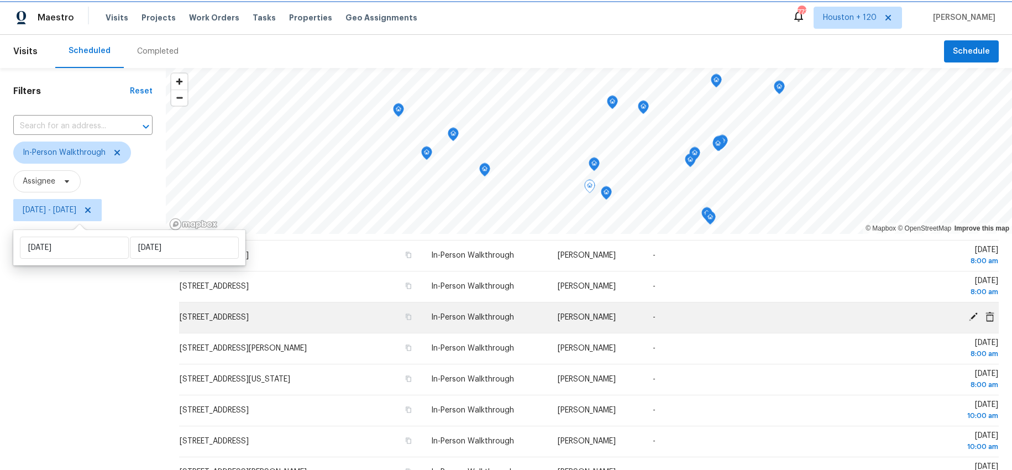
scroll to position [140, 0]
